Goal: Navigation & Orientation: Go to known website

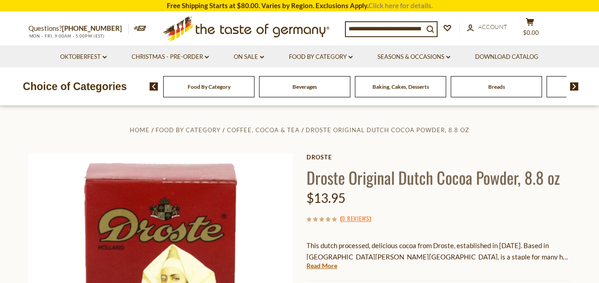
click at [401, 7] on link "Click here for details." at bounding box center [401, 5] width 64 height 8
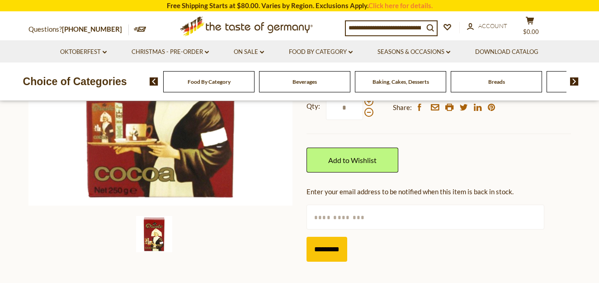
scroll to position [226, 0]
